Goal: Navigation & Orientation: Find specific page/section

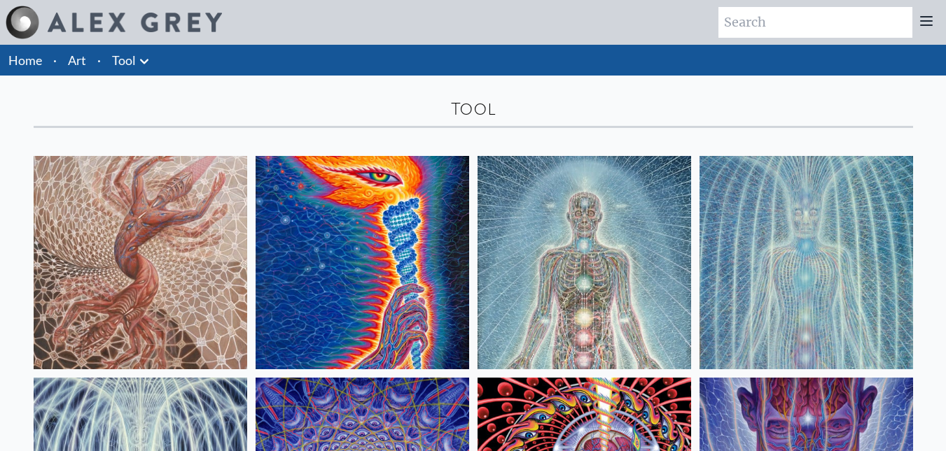
click at [160, 250] on img at bounding box center [140, 262] width 213 height 213
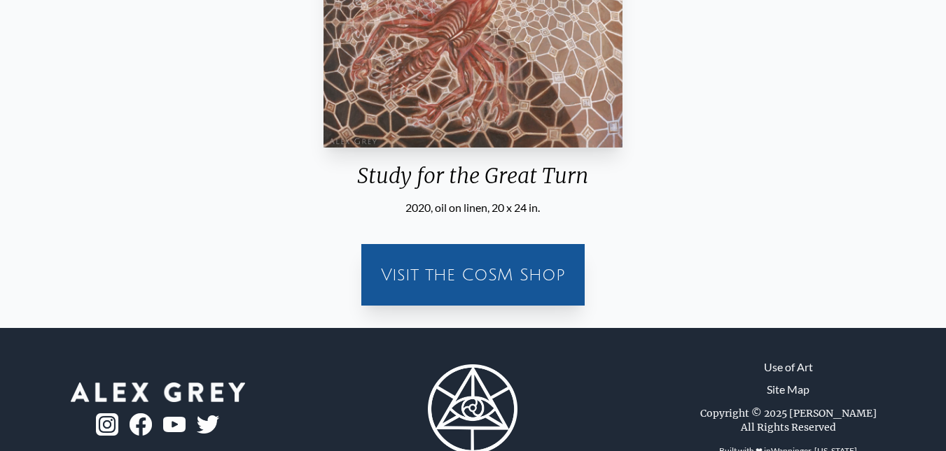
scroll to position [350, 0]
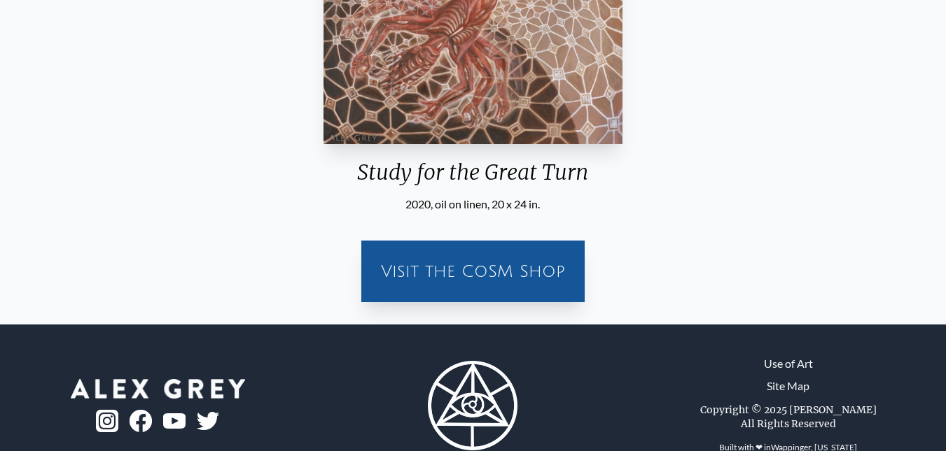
click at [465, 268] on div "Visit the CoSM Shop" at bounding box center [473, 271] width 206 height 45
